Goal: Transaction & Acquisition: Obtain resource

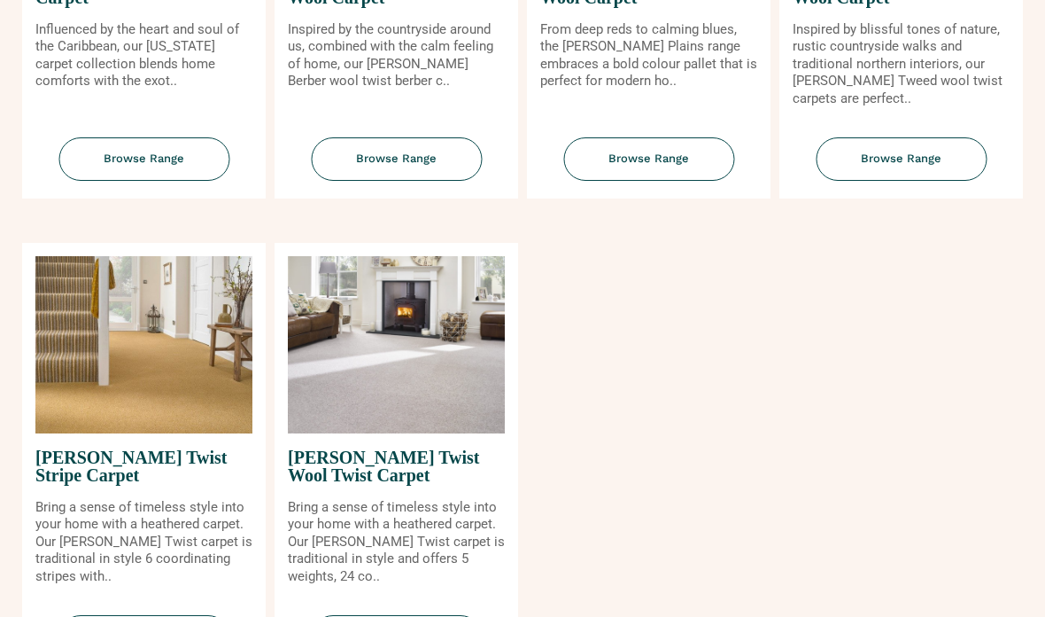
scroll to position [1935, 0]
click at [426, 367] on img at bounding box center [396, 344] width 217 height 177
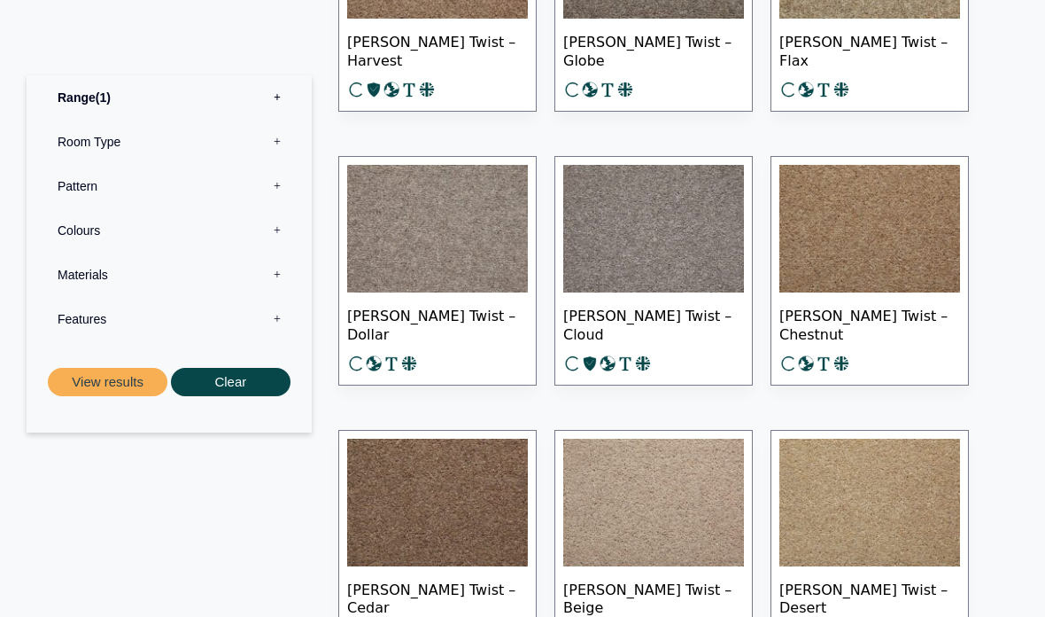
scroll to position [2460, 0]
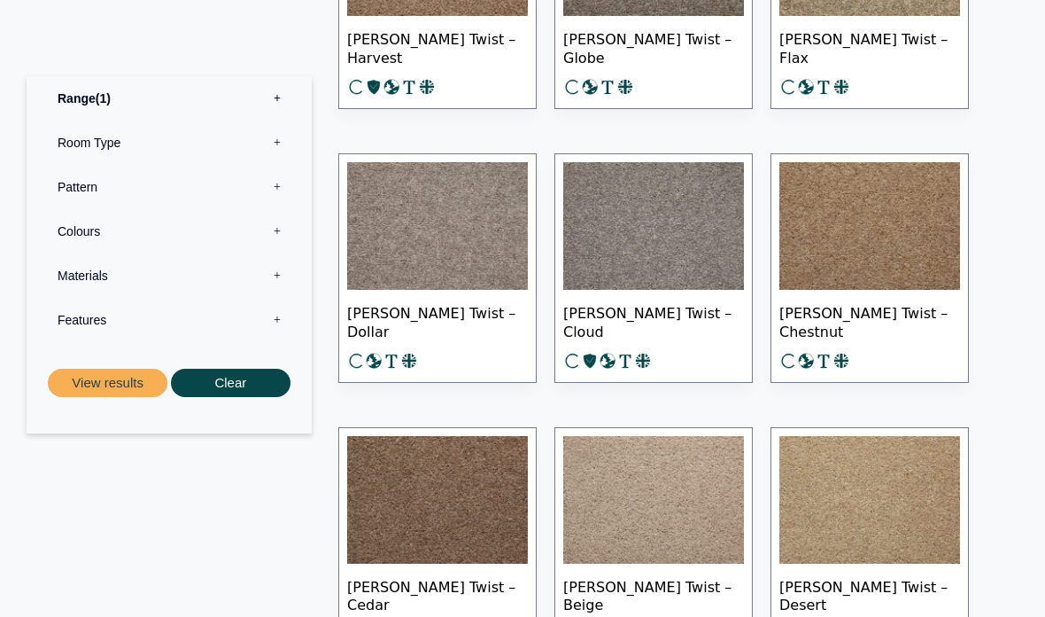
click at [466, 224] on img at bounding box center [437, 226] width 181 height 128
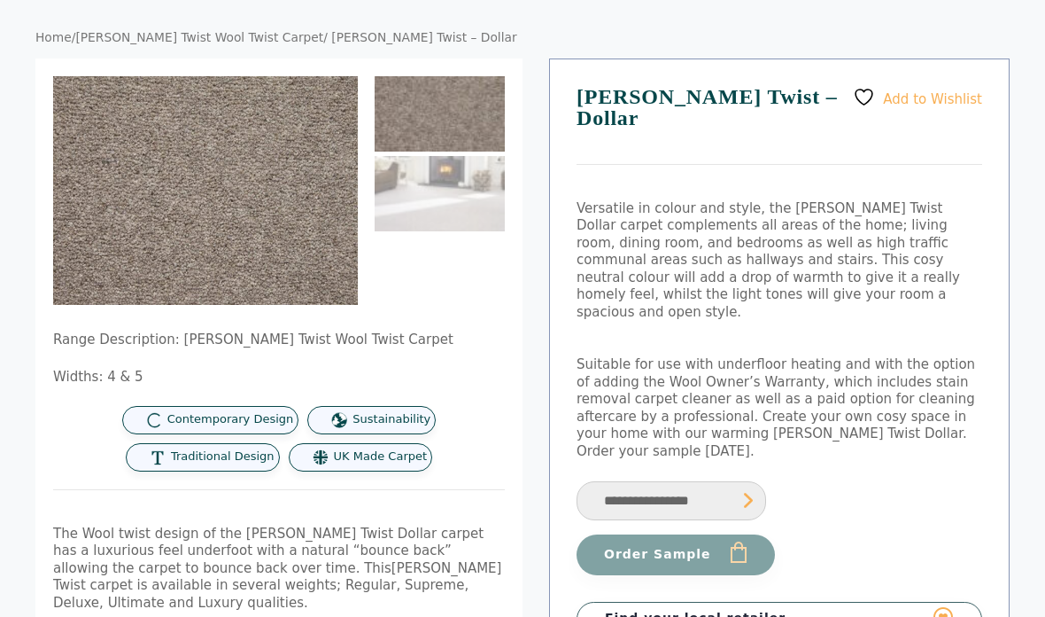
click at [760, 482] on select "**********" at bounding box center [672, 502] width 190 height 40
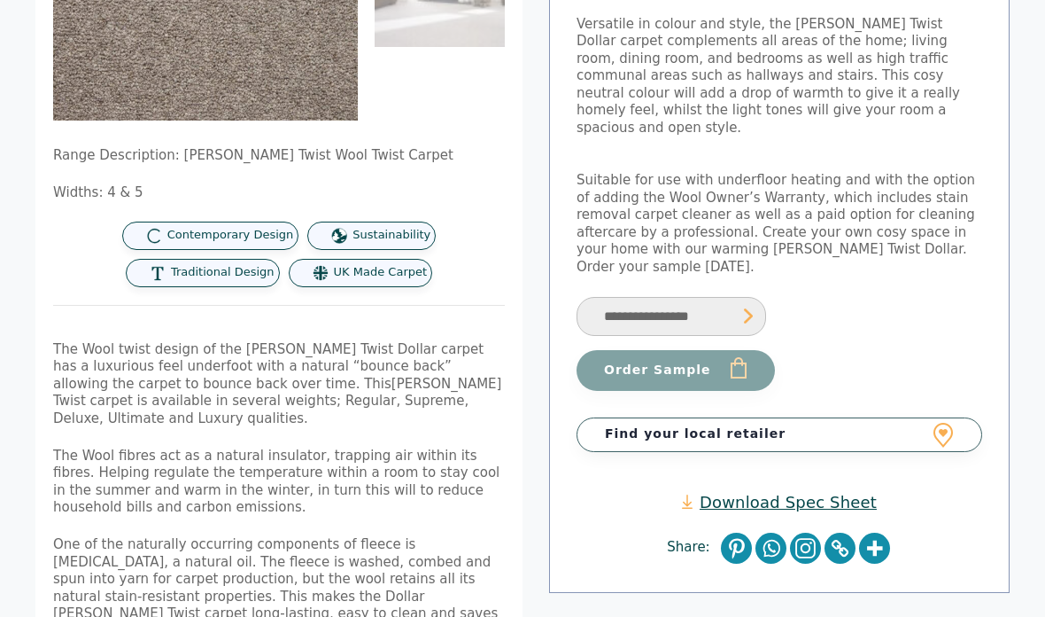
scroll to position [350, 0]
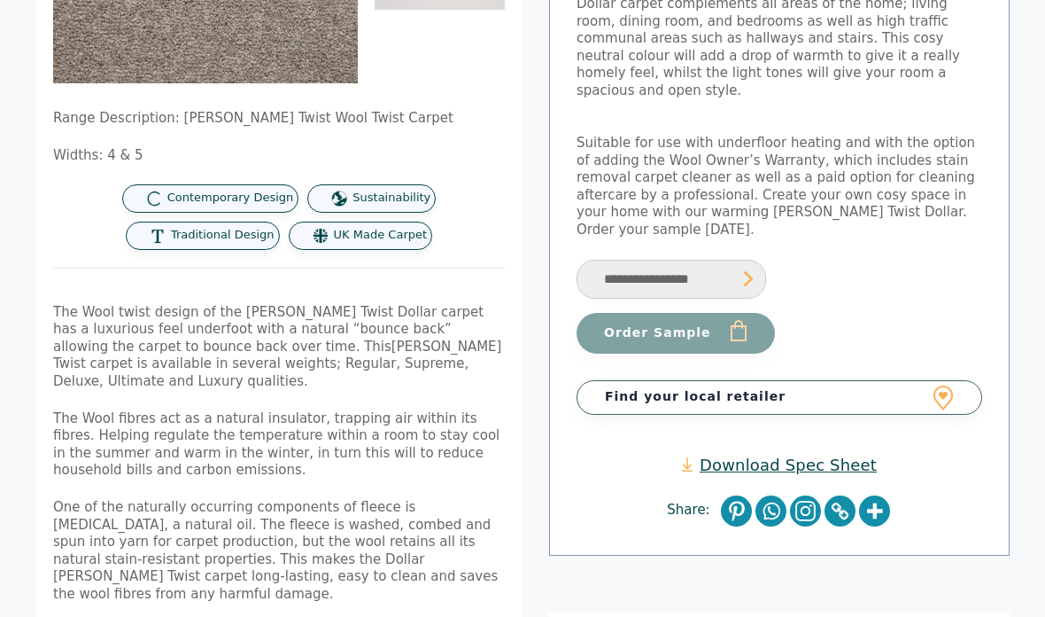
click at [935, 381] on link "Find your local retailer" at bounding box center [780, 398] width 406 height 34
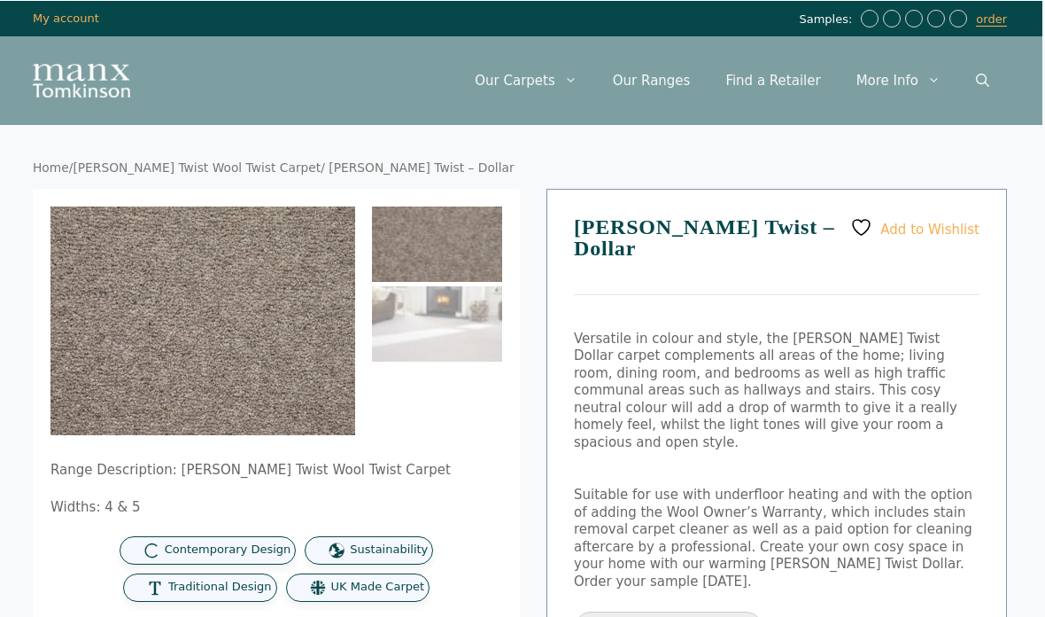
scroll to position [0, 1]
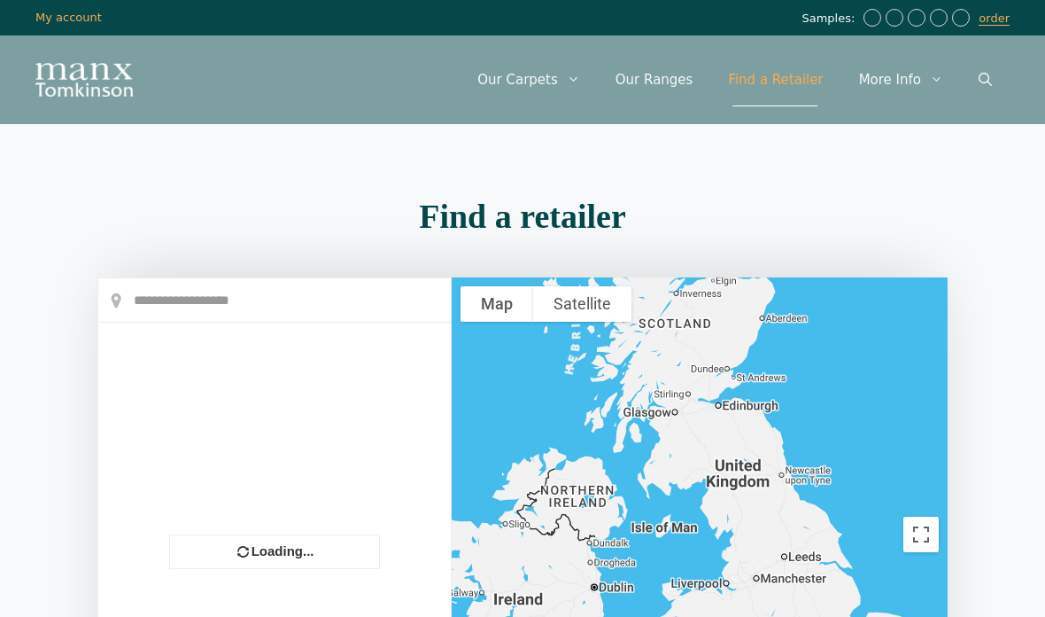
click at [274, 310] on input "text" at bounding box center [274, 300] width 353 height 44
click at [156, 295] on input "text" at bounding box center [274, 300] width 353 height 44
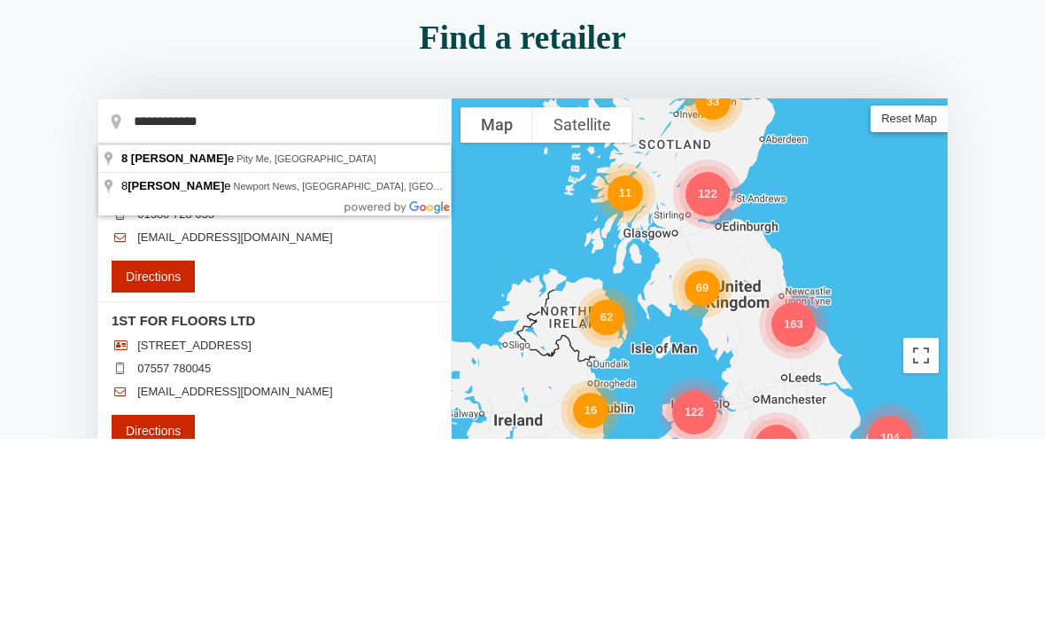
type input "**********"
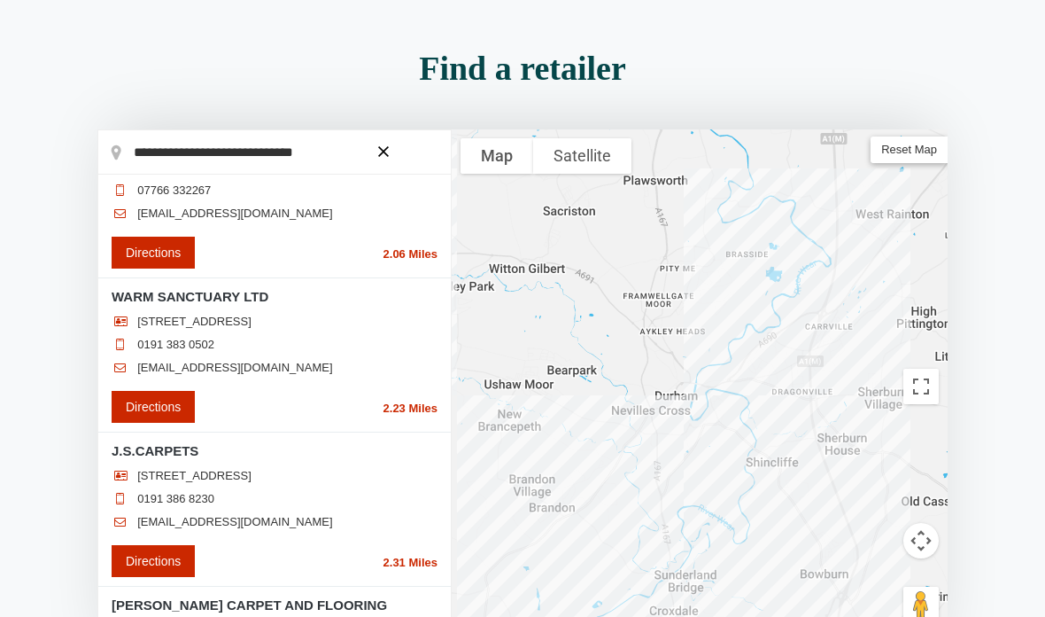
scroll to position [54, 0]
click at [159, 578] on link "Directions" at bounding box center [153, 562] width 83 height 32
type input "**********"
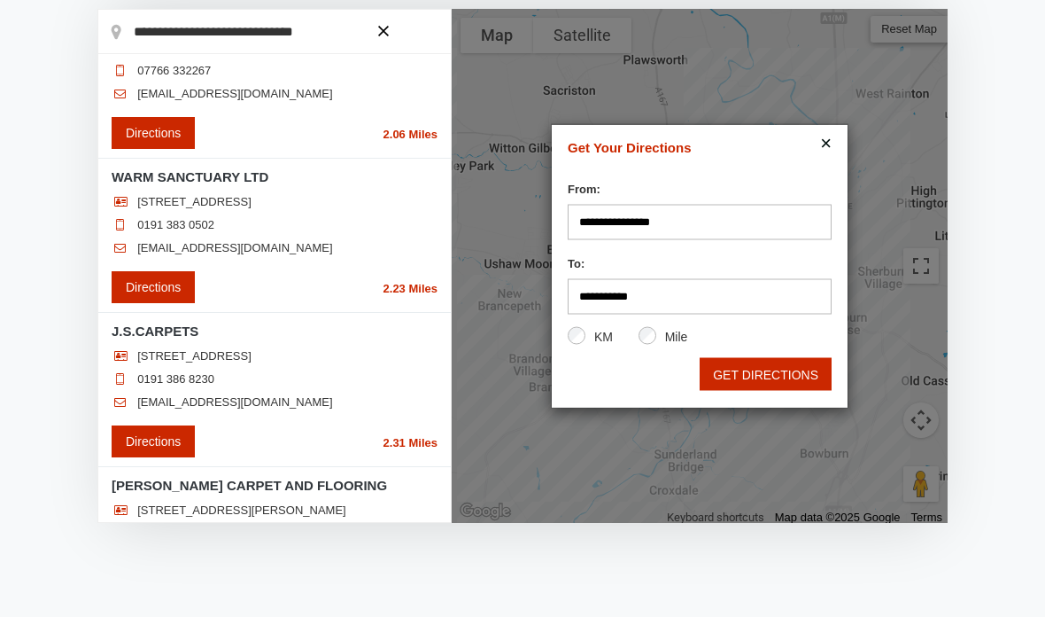
scroll to position [277, 0]
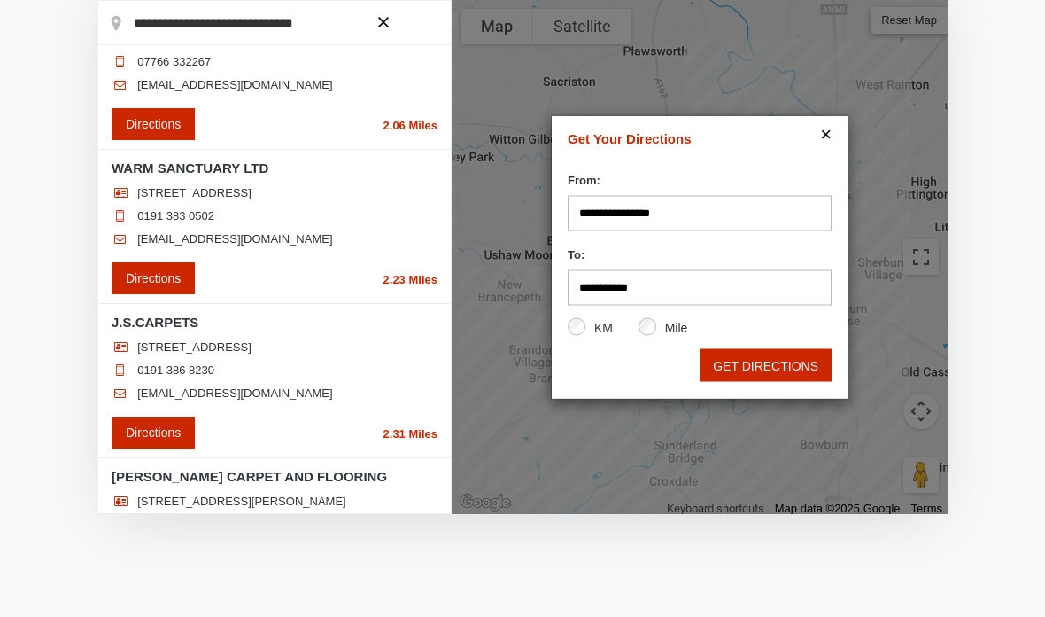
click at [745, 369] on button "GET DIRECTIONS" at bounding box center [766, 365] width 132 height 33
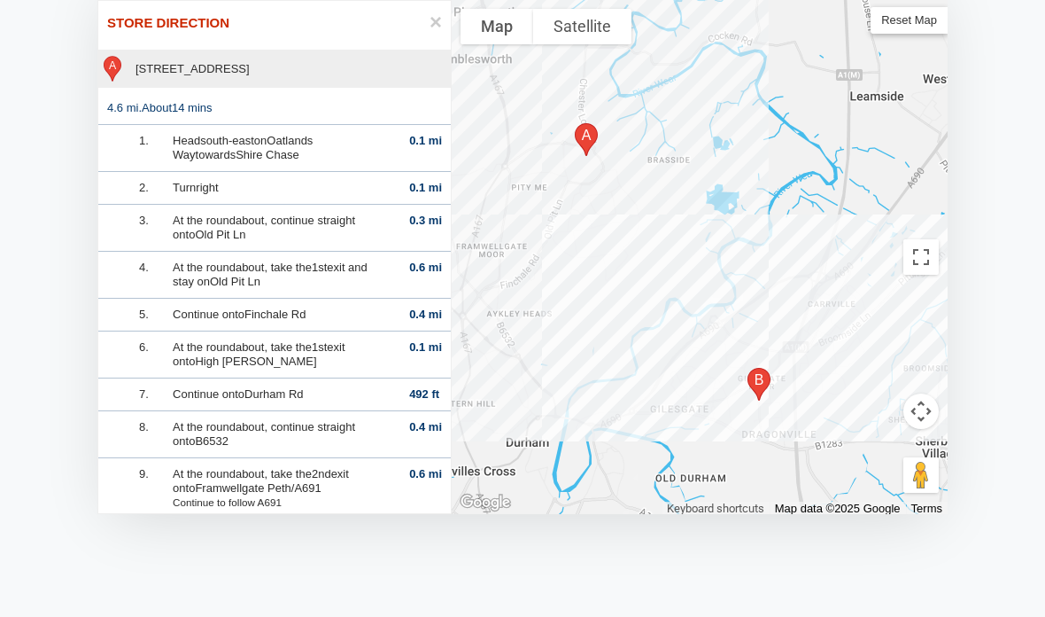
scroll to position [0, 0]
click at [430, 30] on span "×" at bounding box center [436, 21] width 12 height 17
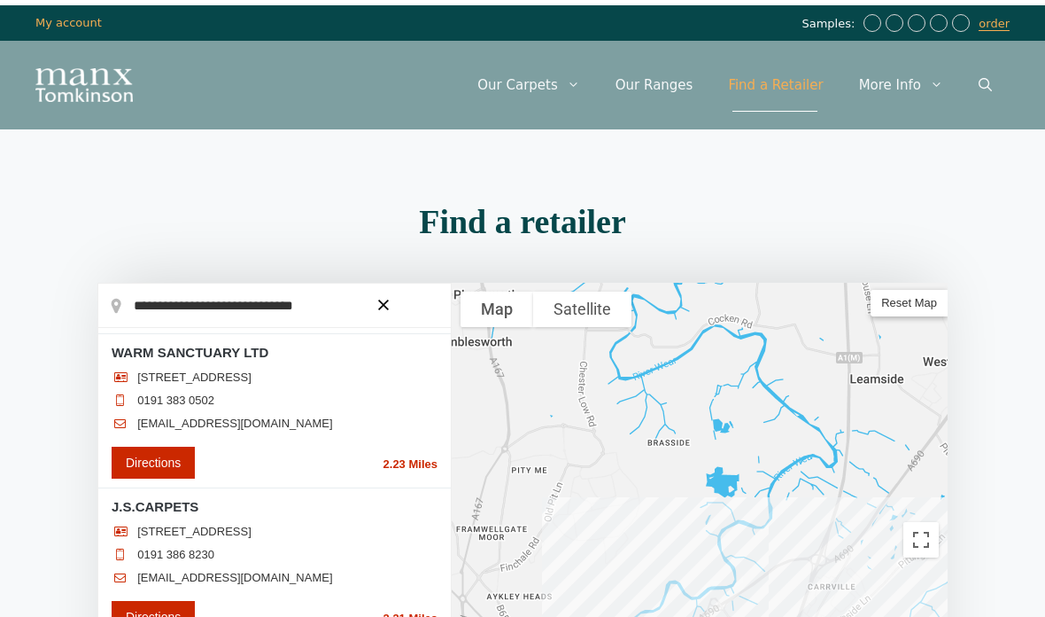
scroll to position [181, 0]
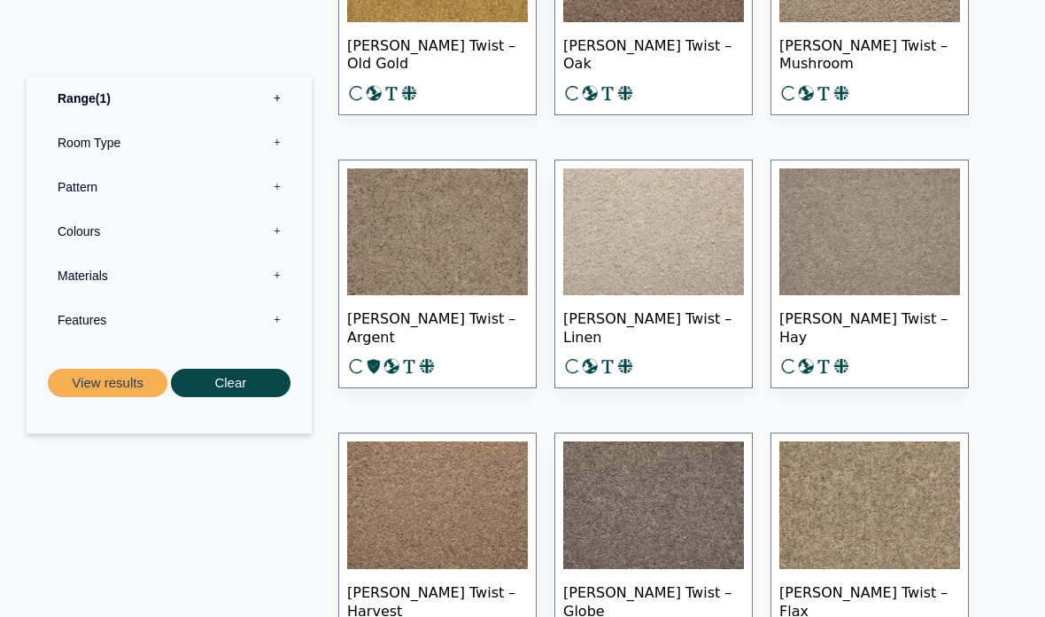
scroll to position [1903, 0]
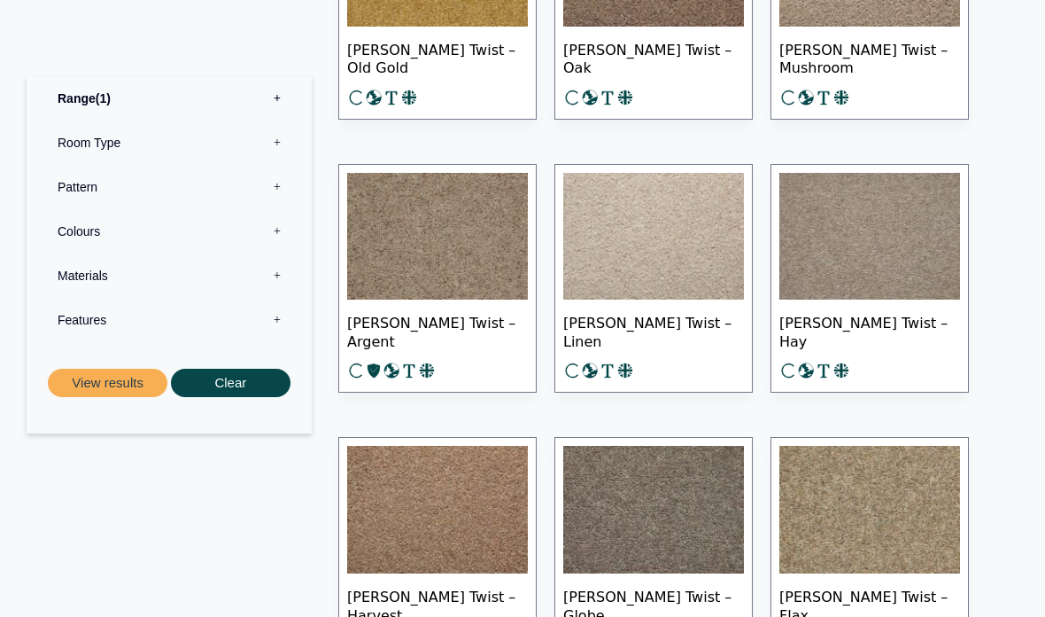
click at [79, 228] on label "Colours 0" at bounding box center [169, 230] width 259 height 44
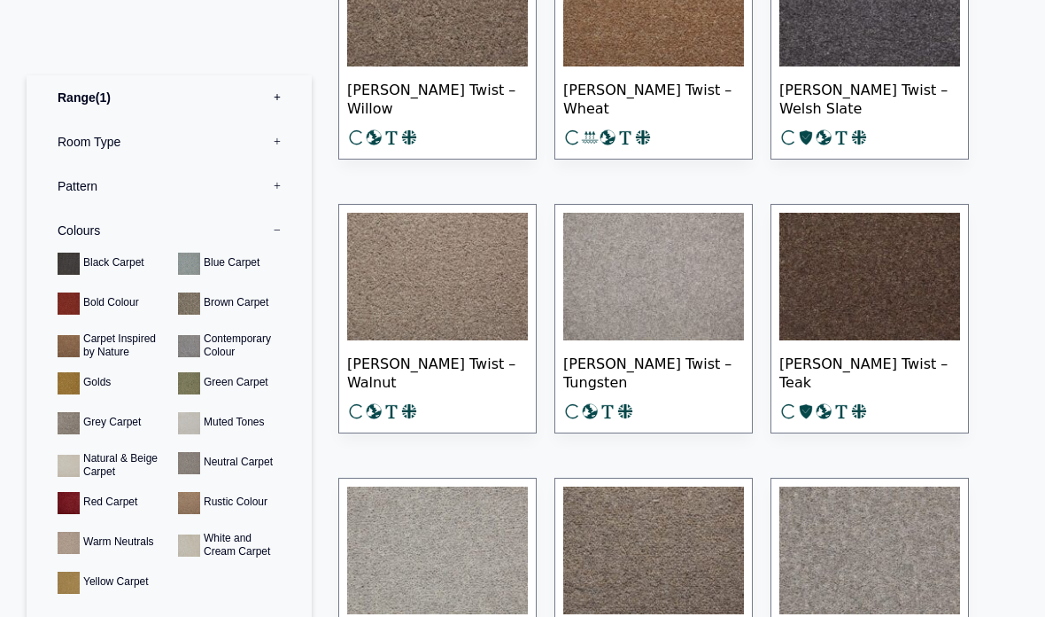
scroll to position [1012, 0]
